Goal: Task Accomplishment & Management: Manage account settings

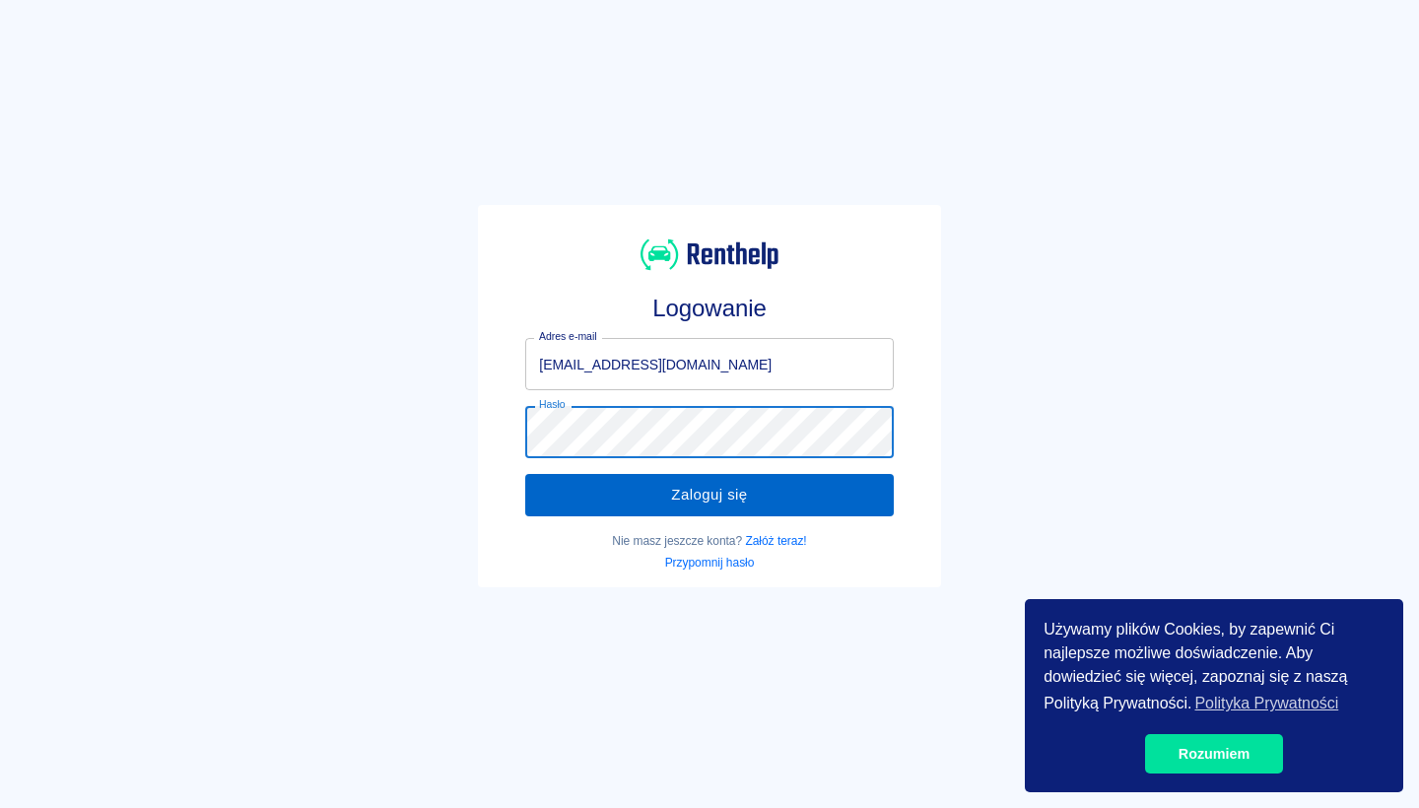
click at [669, 495] on button "Zaloguj się" at bounding box center [709, 494] width 368 height 41
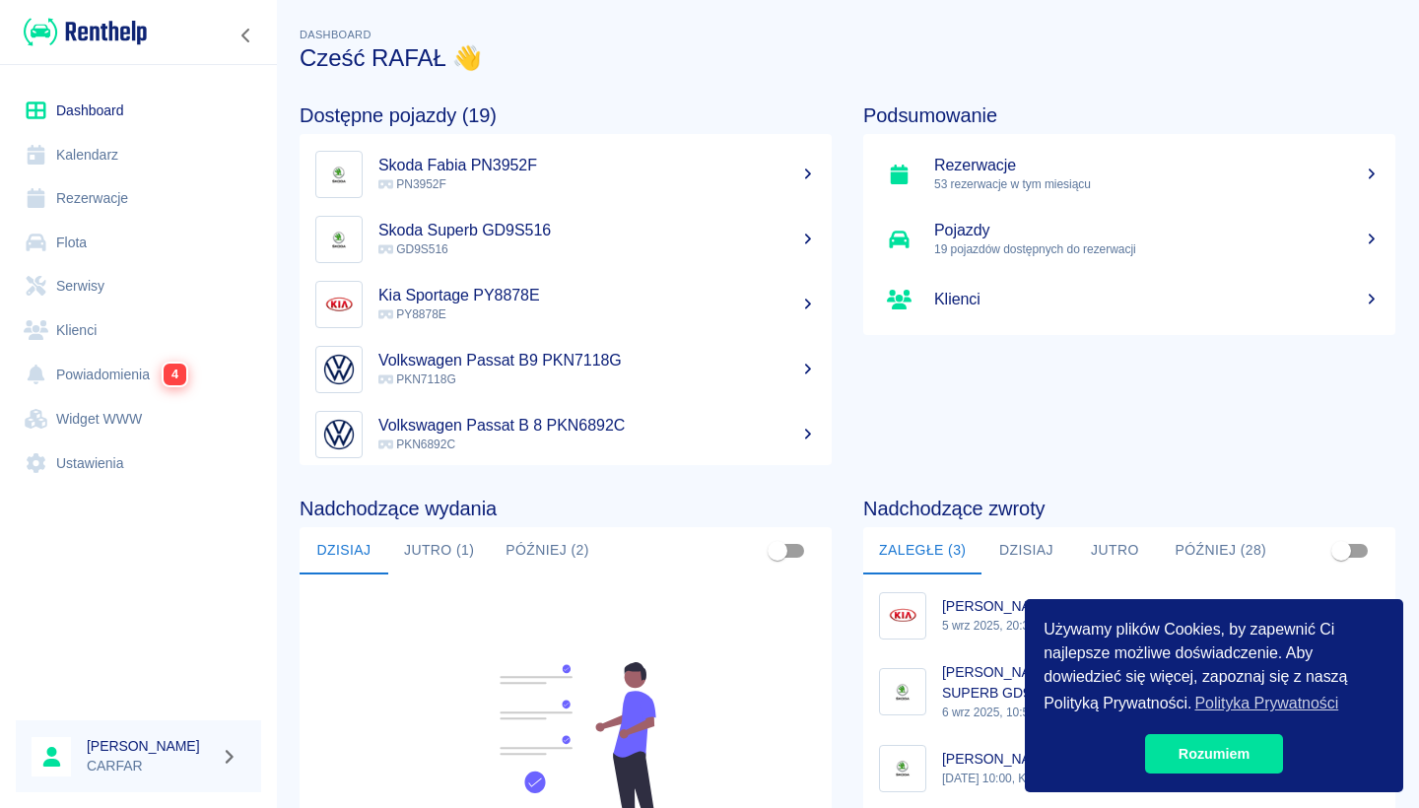
click at [103, 151] on link "Kalendarz" at bounding box center [138, 155] width 245 height 44
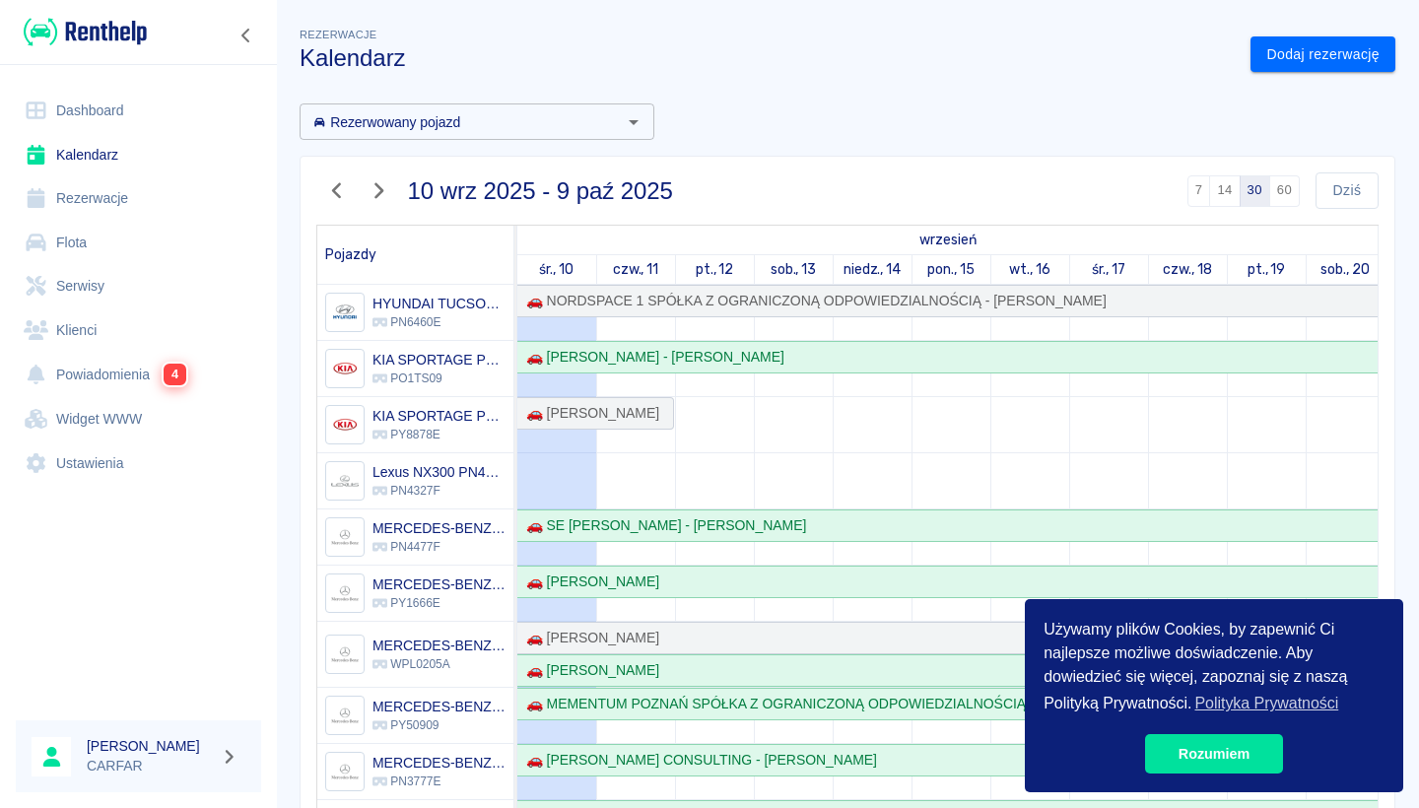
click at [337, 185] on icon "button" at bounding box center [336, 191] width 9 height 16
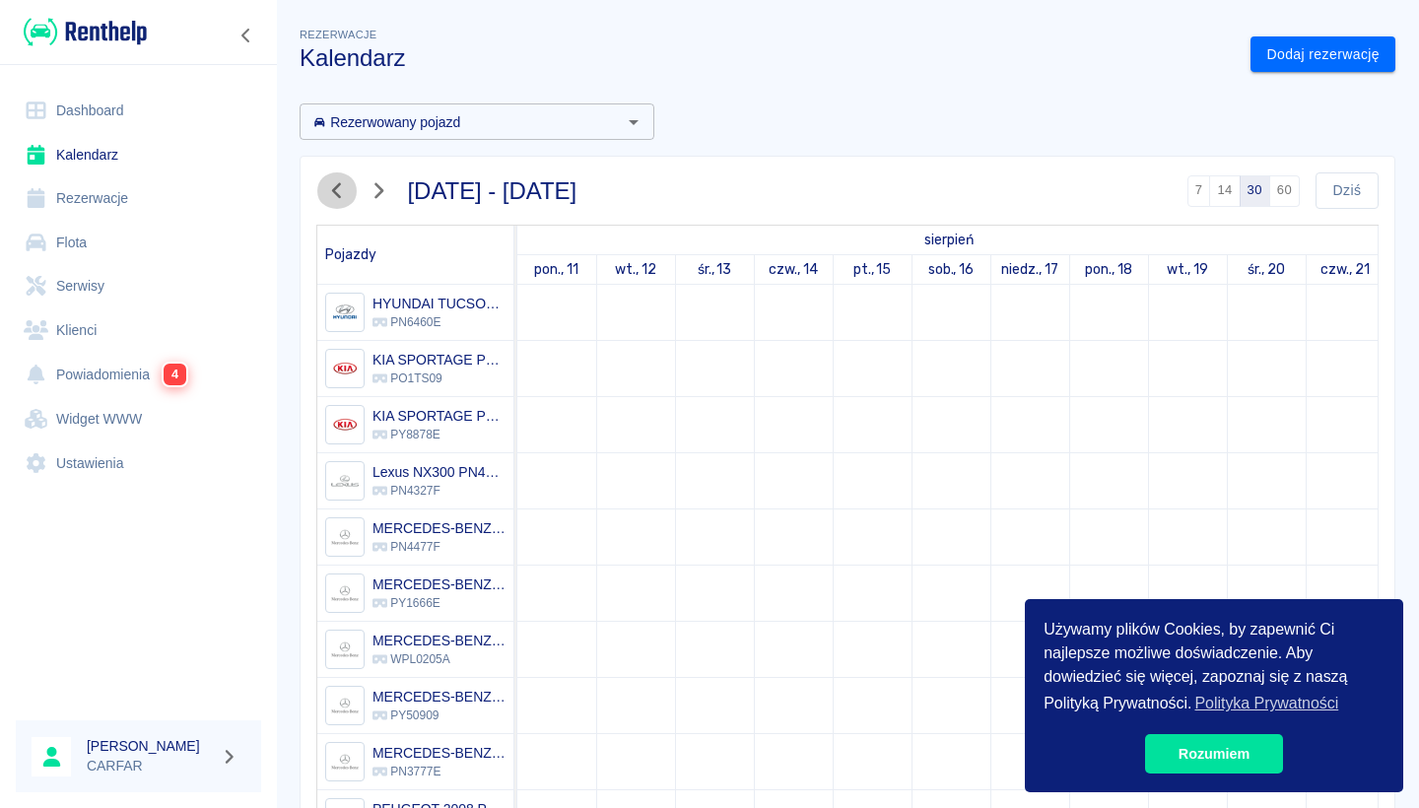
click at [337, 185] on icon "button" at bounding box center [336, 191] width 9 height 16
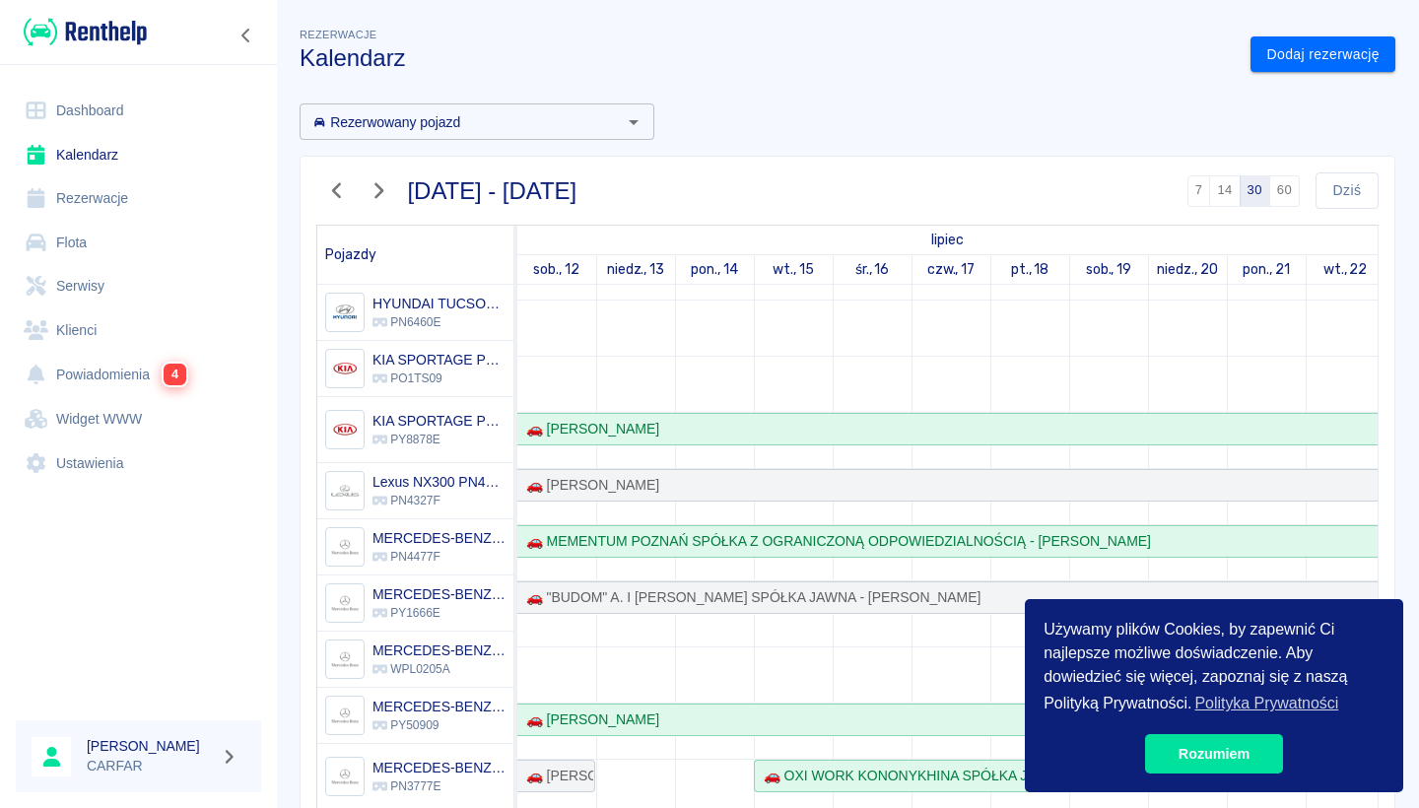
scroll to position [164, 0]
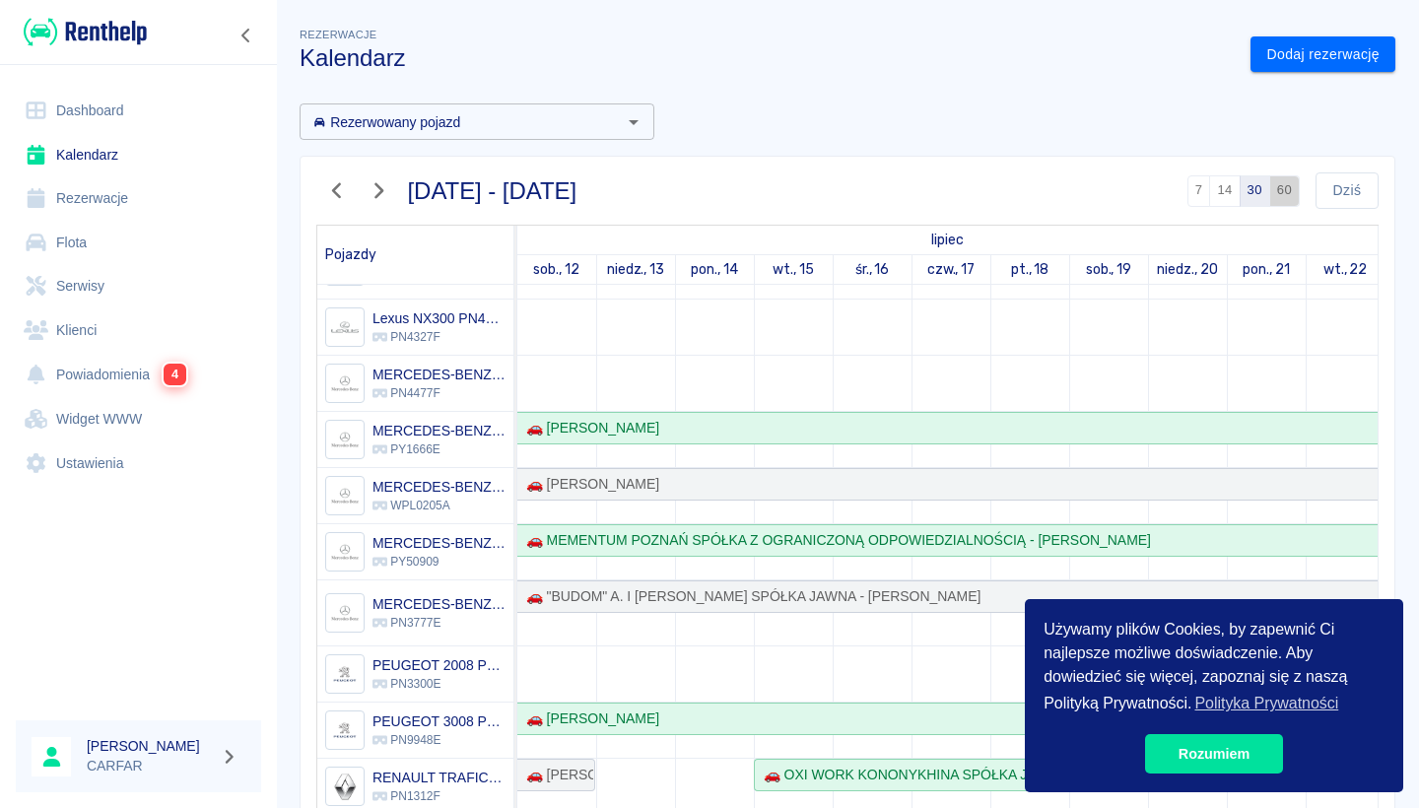
click at [1289, 189] on button "60" at bounding box center [1284, 191] width 31 height 32
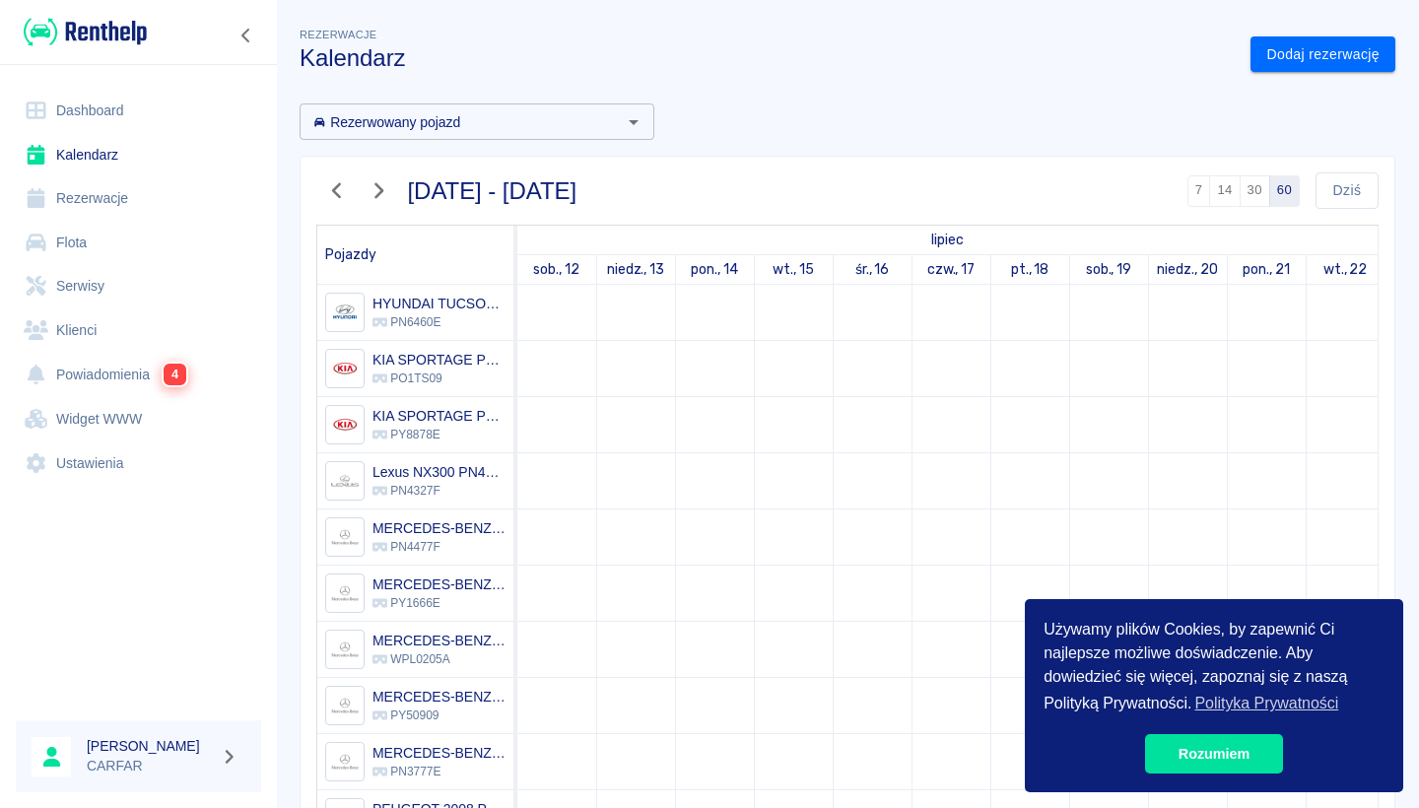
click at [1252, 196] on button "30" at bounding box center [1254, 191] width 31 height 32
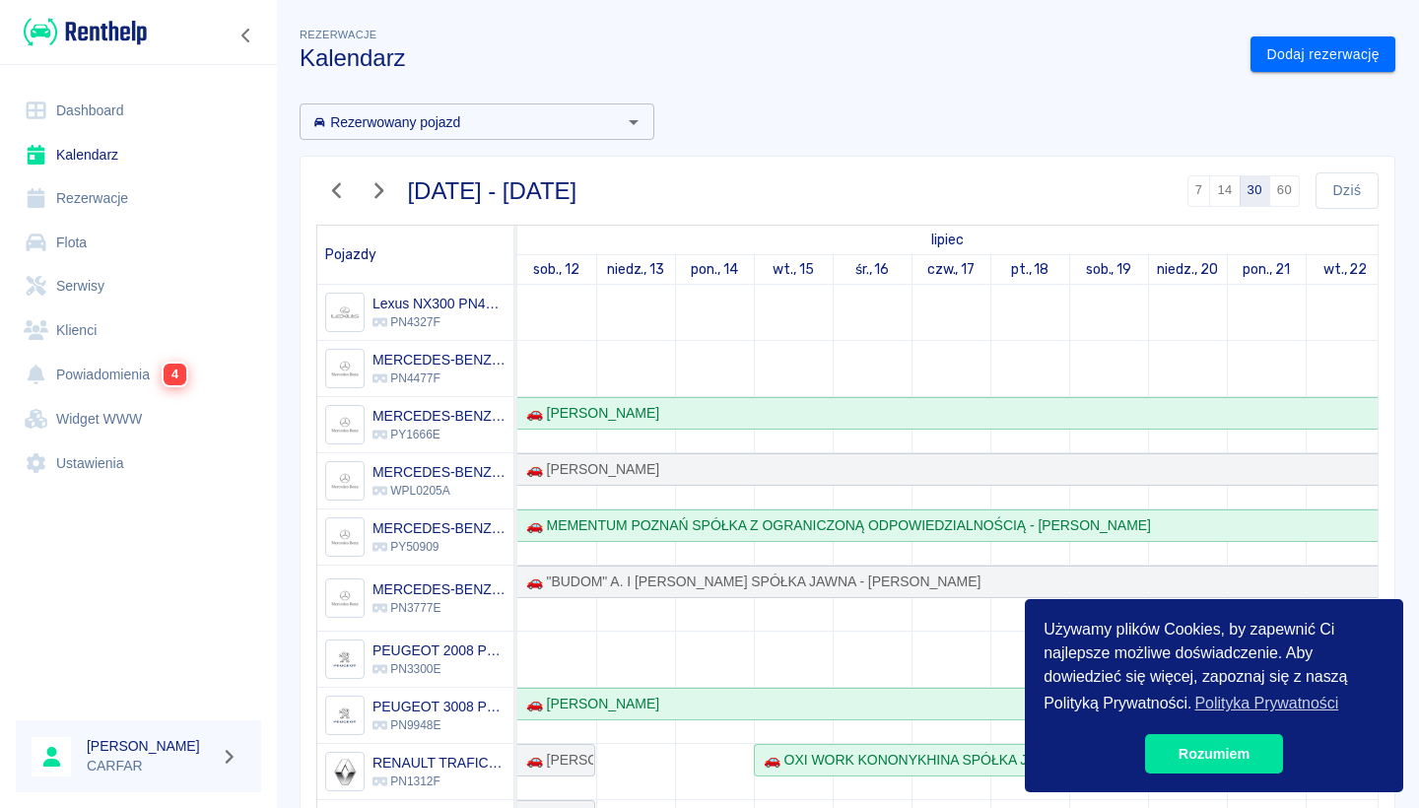
scroll to position [360, 0]
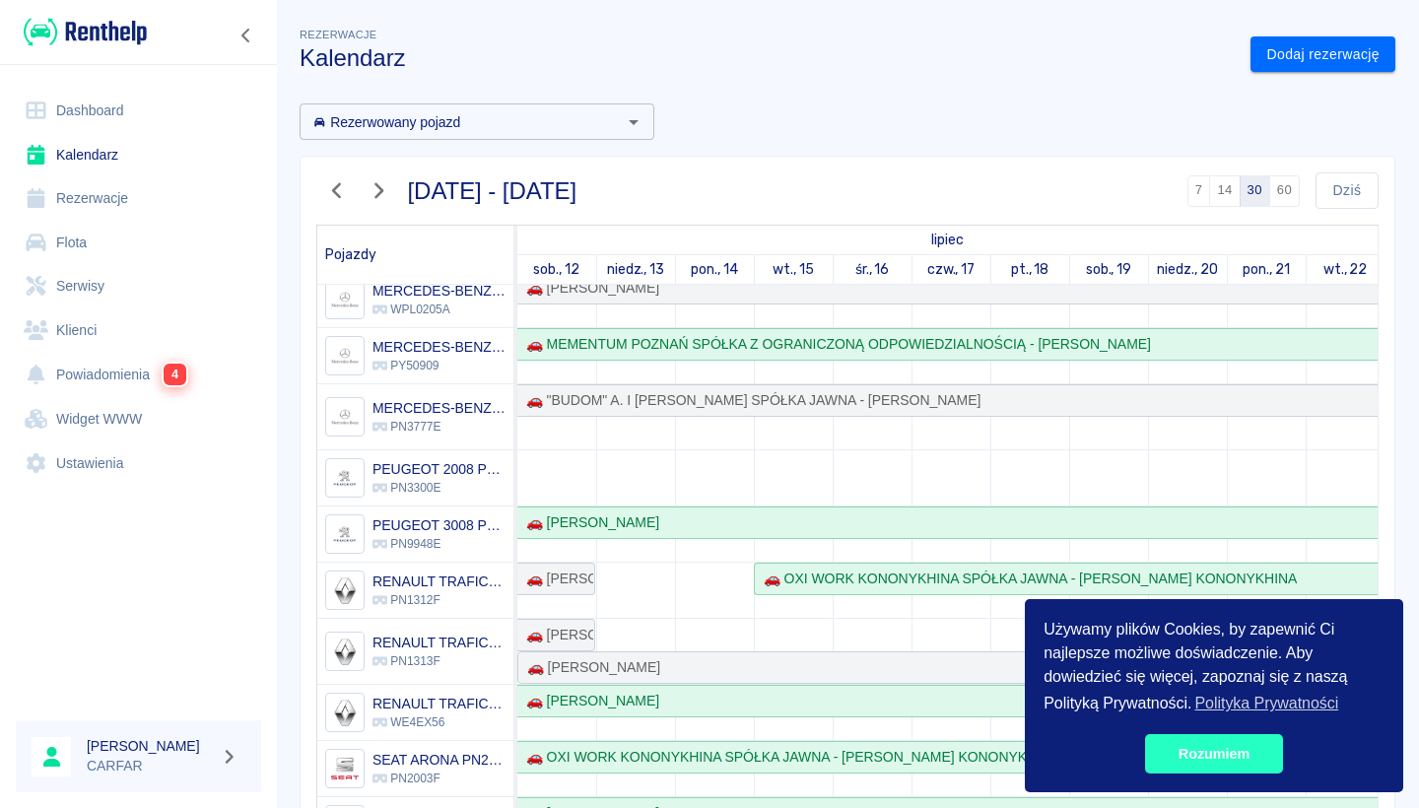
click at [1228, 755] on link "Rozumiem" at bounding box center [1214, 753] width 138 height 39
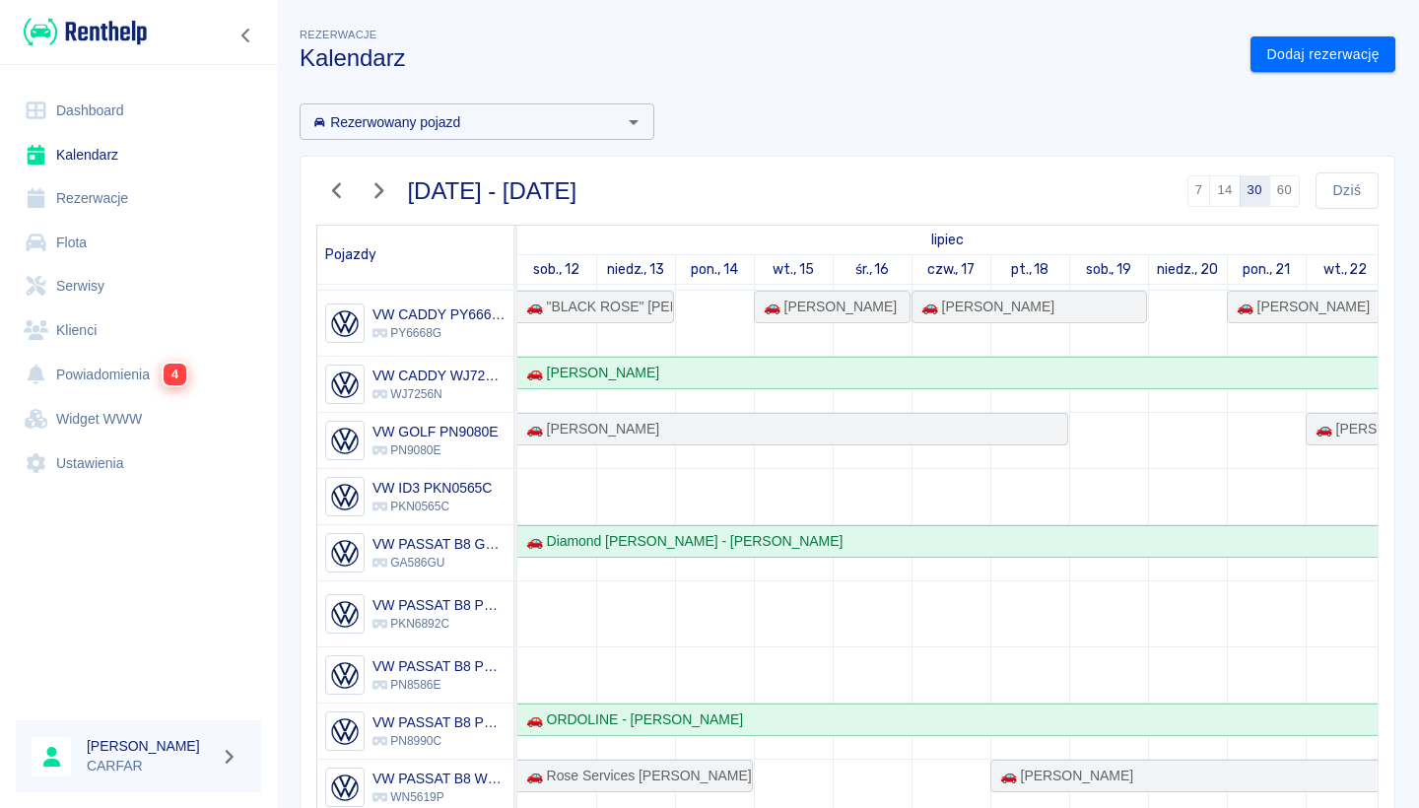
scroll to position [0, 0]
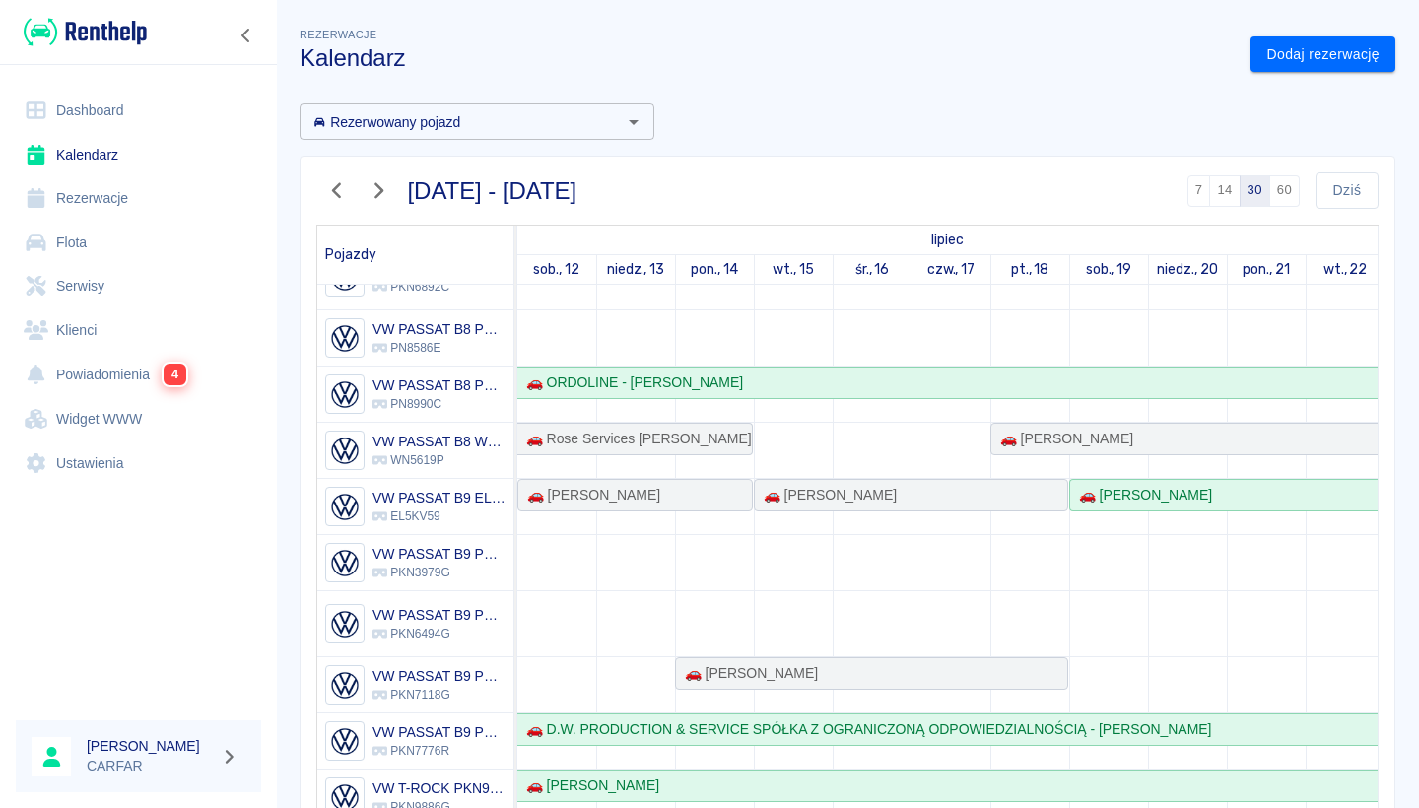
click at [436, 687] on p "PKN7118G" at bounding box center [438, 695] width 133 height 18
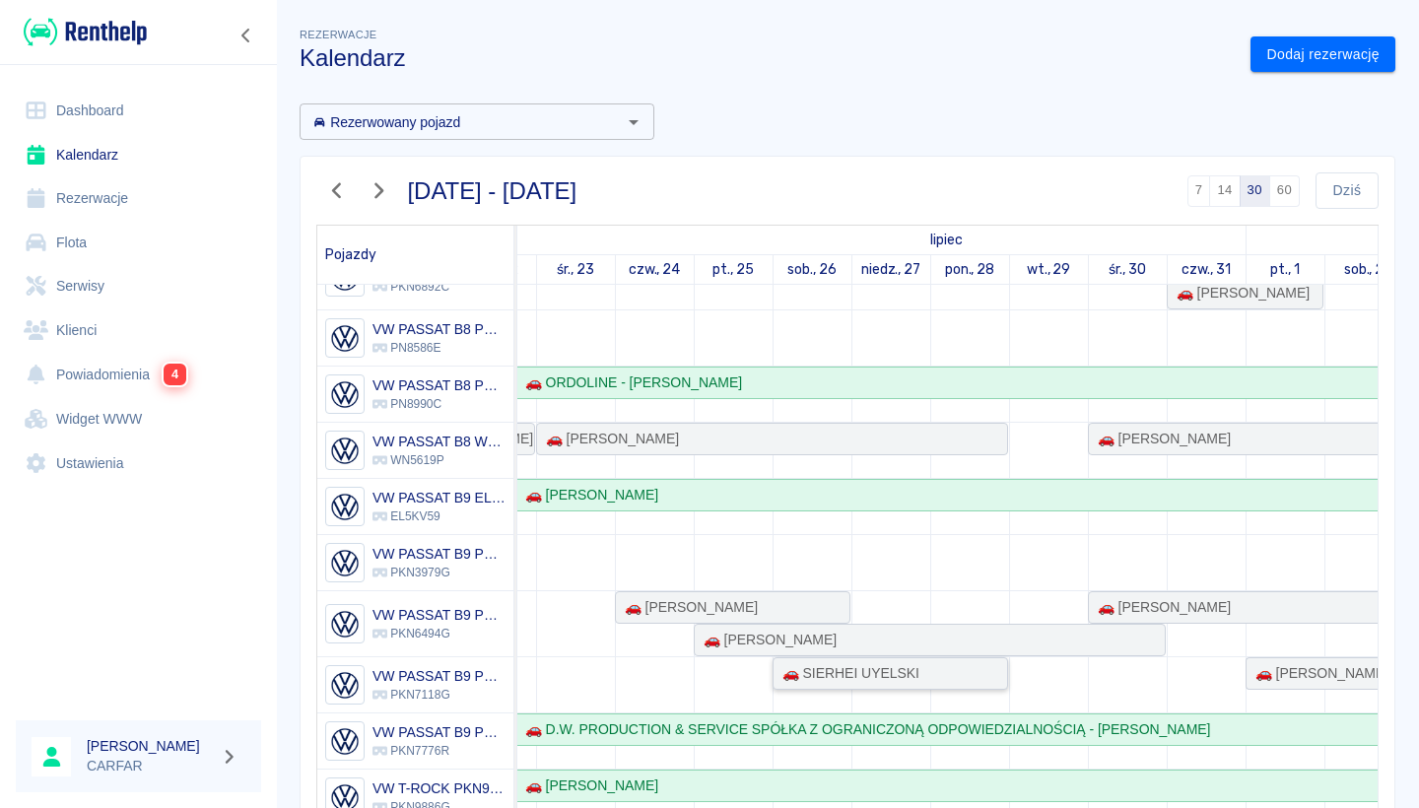
click at [865, 673] on div "🚗 SIERHEI UYELSKI" at bounding box center [846, 673] width 145 height 21
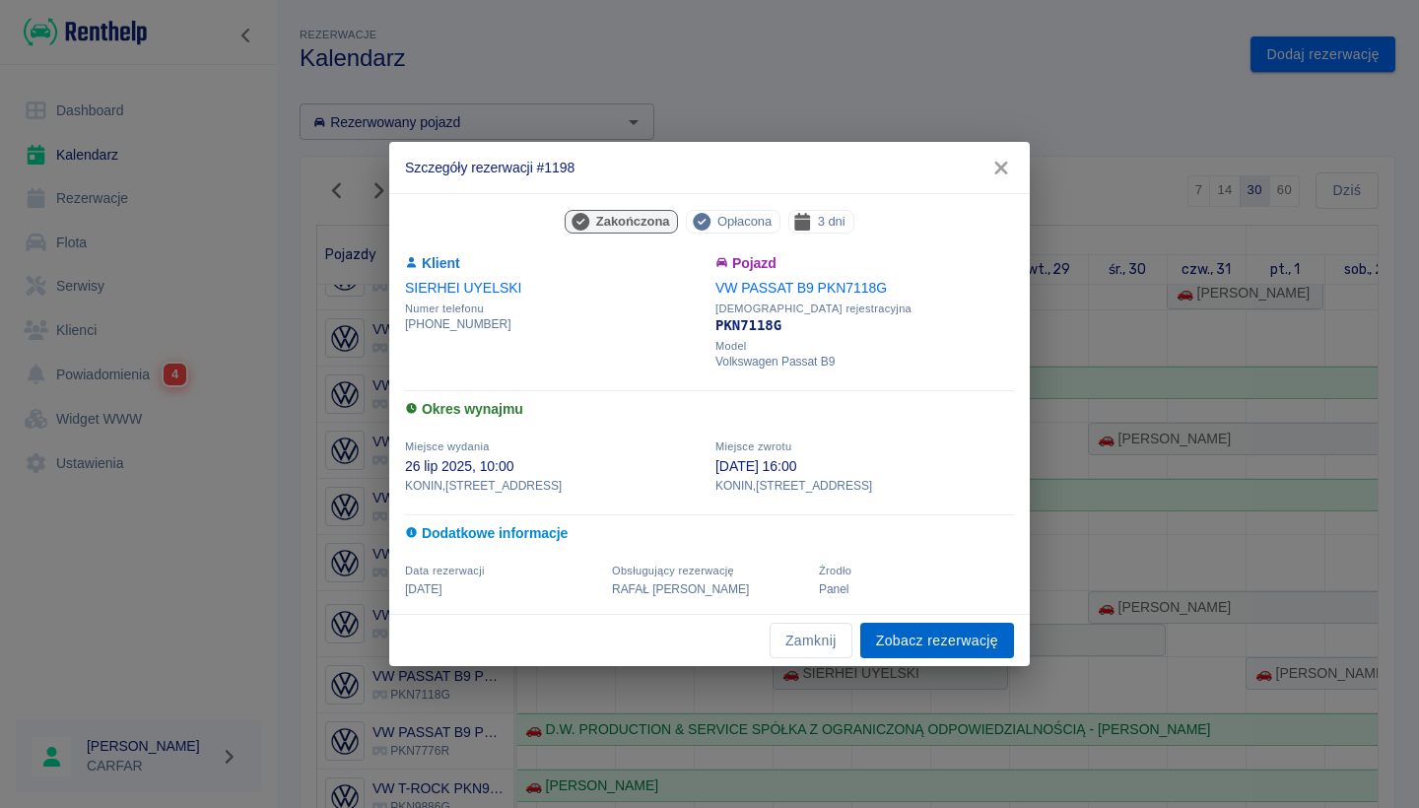
click at [945, 638] on link "Zobacz rezerwację" at bounding box center [937, 641] width 154 height 36
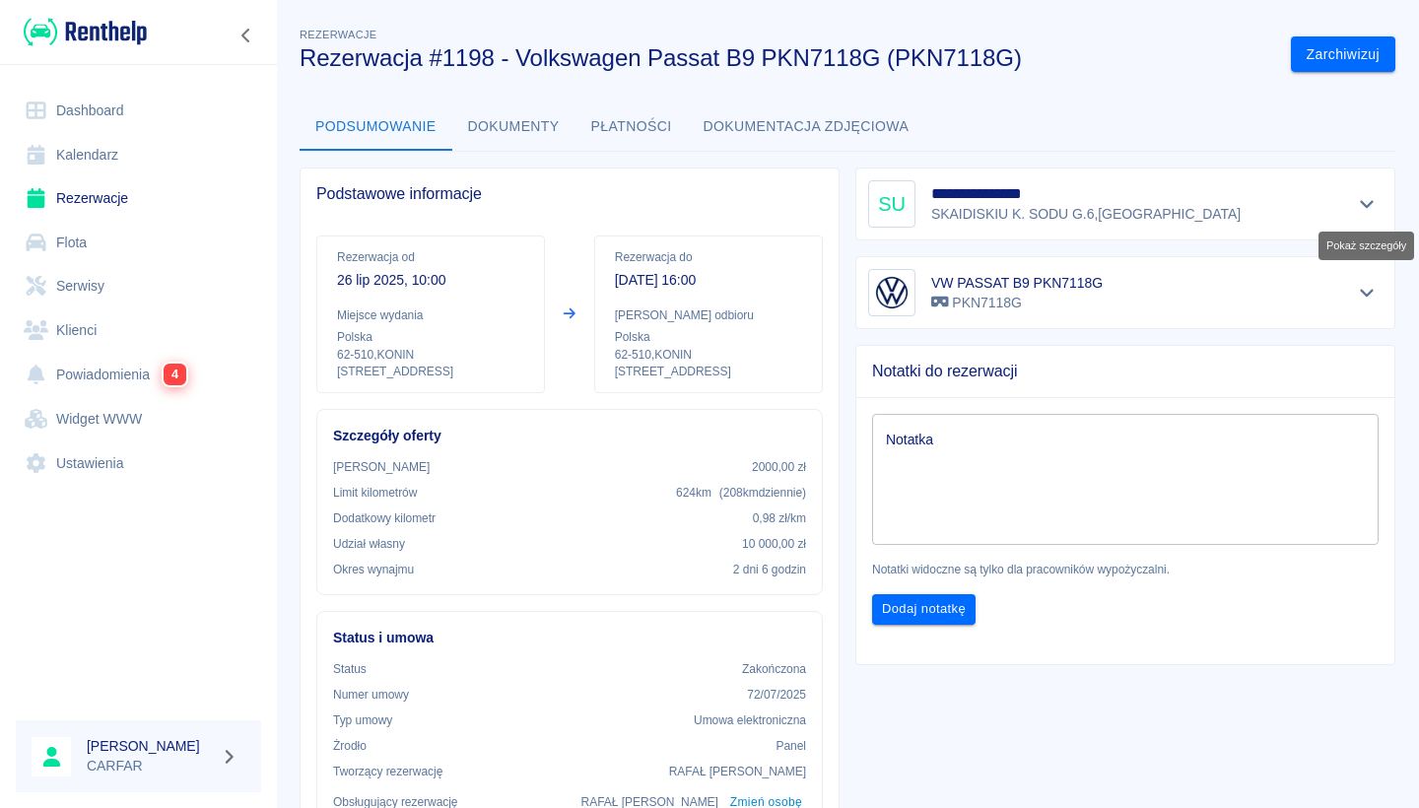
click at [1370, 196] on icon "Pokaż szczegóły" at bounding box center [1367, 204] width 23 height 18
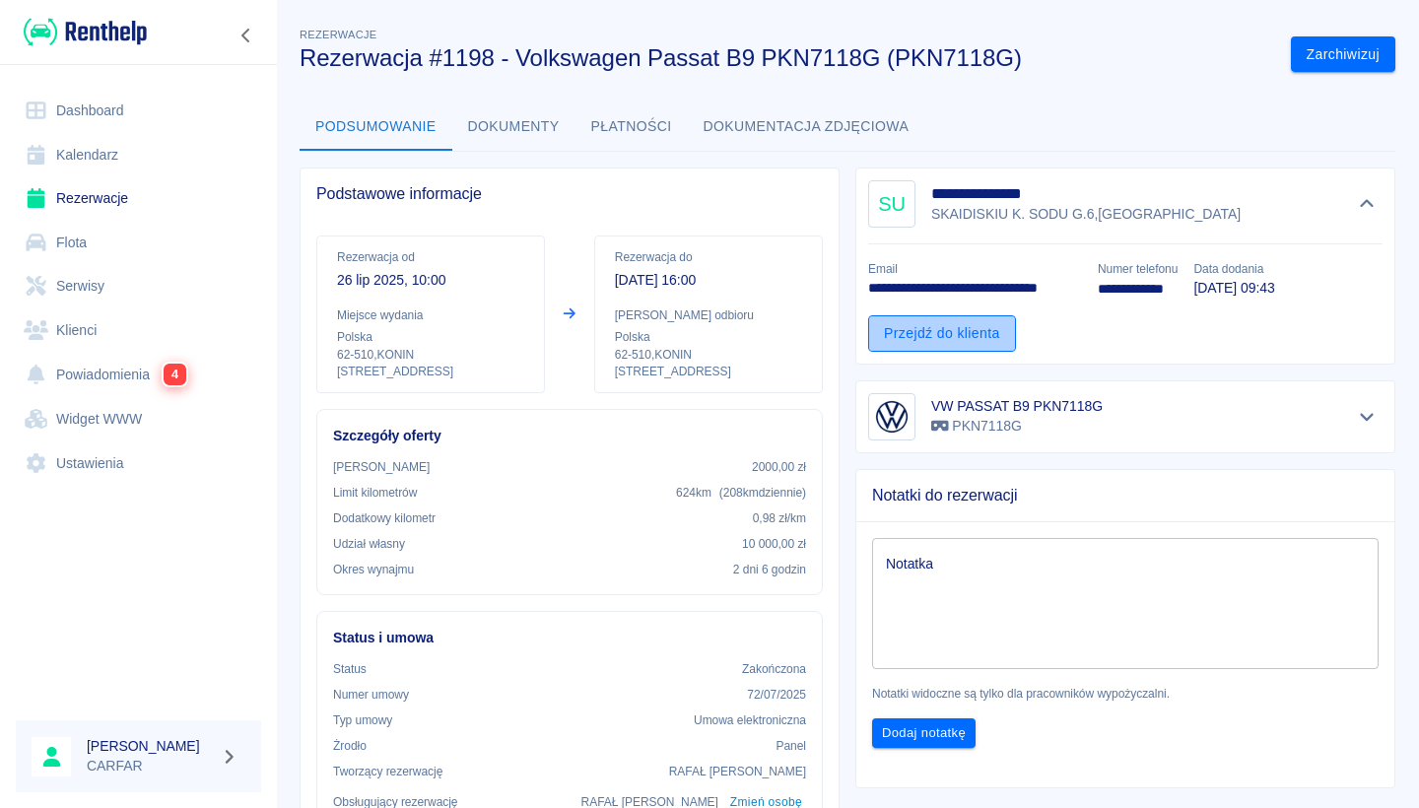
click at [987, 338] on link "Przejdź do klienta" at bounding box center [942, 333] width 148 height 36
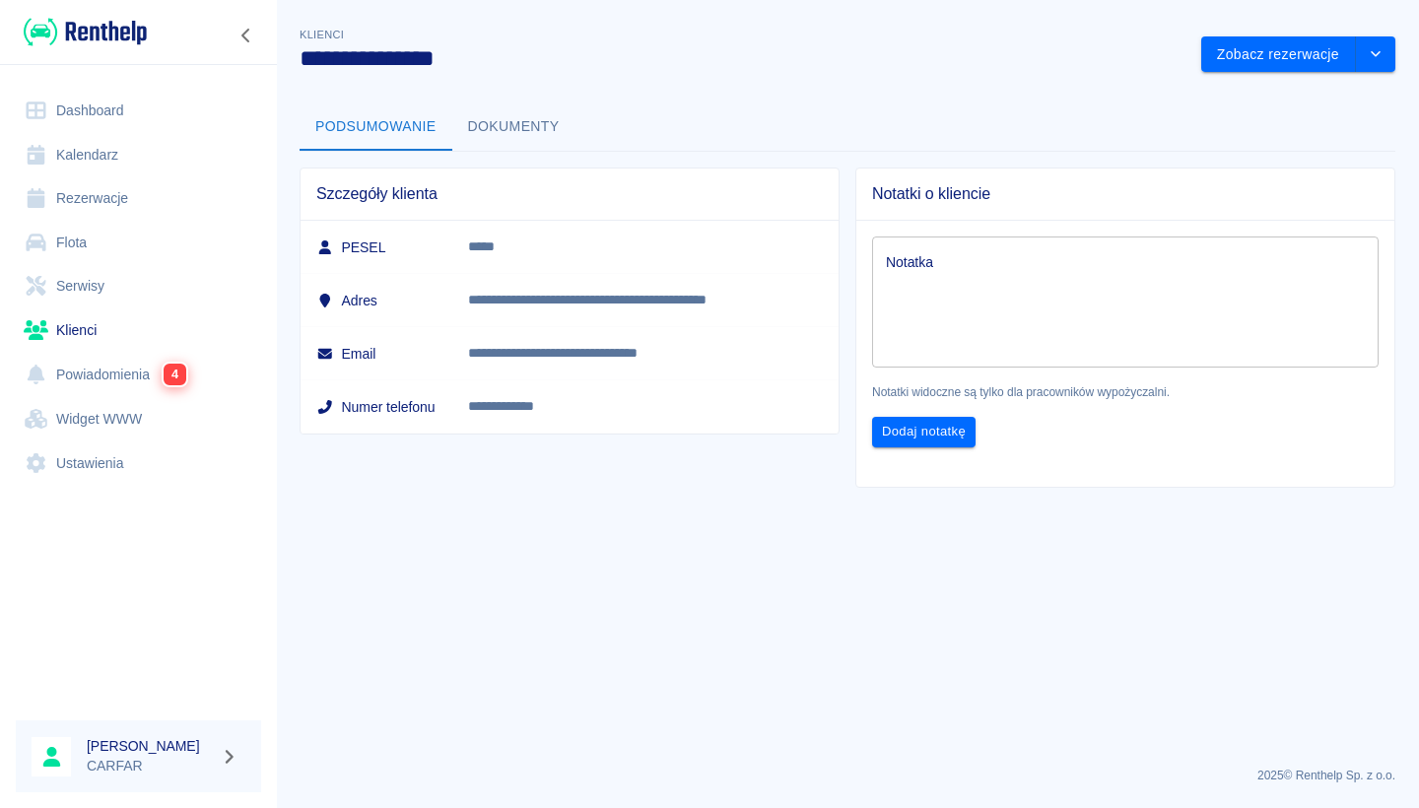
click at [502, 108] on button "Dokumenty" at bounding box center [513, 126] width 123 height 47
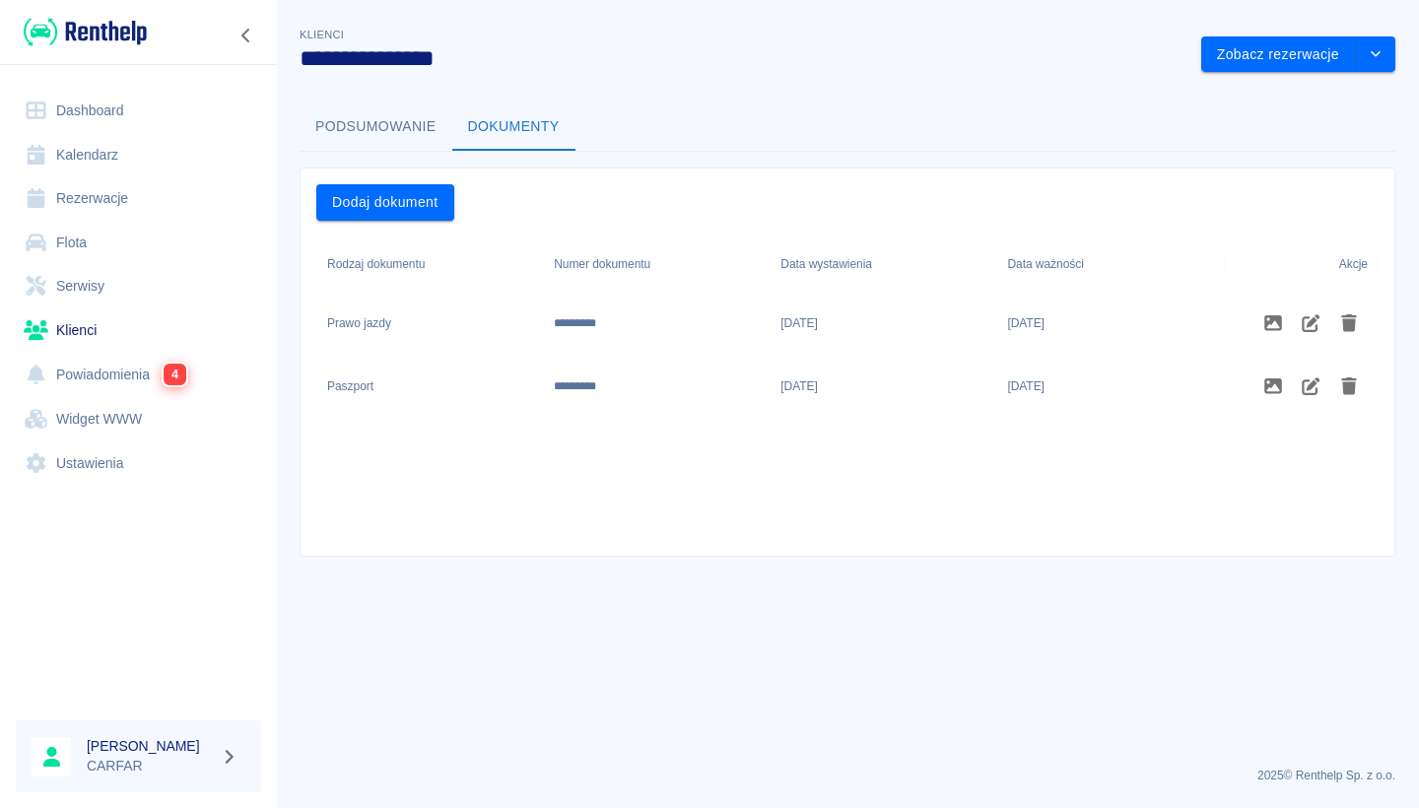
click at [394, 131] on button "Podsumowanie" at bounding box center [376, 126] width 153 height 47
